Goal: Transaction & Acquisition: Purchase product/service

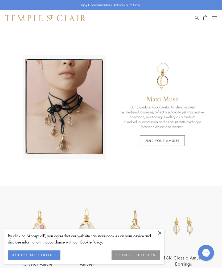
click at [214, 19] on button "Open navigation" at bounding box center [214, 18] width 5 height 6
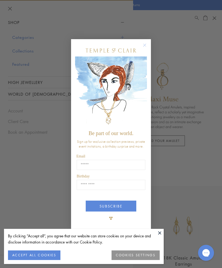
click at [145, 43] on circle "Close dialog" at bounding box center [145, 45] width 6 height 6
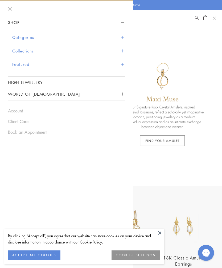
click at [121, 37] on span "Sidebar navigation" at bounding box center [122, 37] width 3 height 3
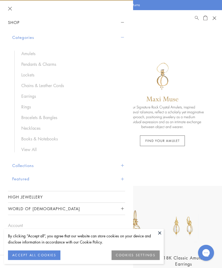
click at [51, 62] on link "Pendants & Charms" at bounding box center [70, 64] width 98 height 6
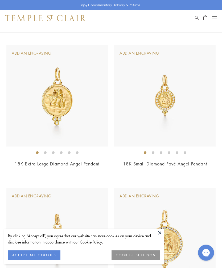
scroll to position [475, 0]
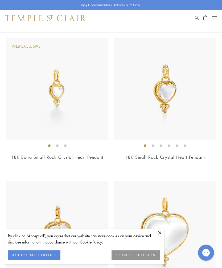
scroll to position [1337, 0]
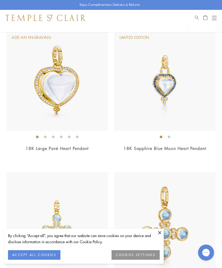
scroll to position [1774, 0]
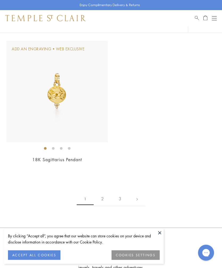
scroll to position [4756, 0]
click at [104, 191] on link "2" at bounding box center [103, 198] width 18 height 15
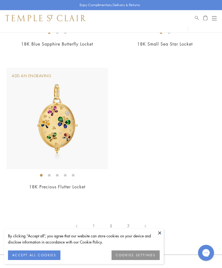
scroll to position [4018, 0]
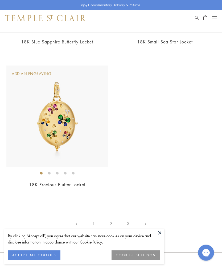
click at [128, 216] on link "3" at bounding box center [128, 223] width 18 height 15
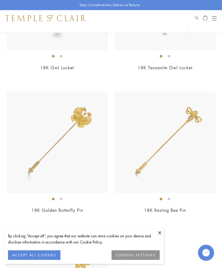
scroll to position [144, 0]
